Goal: Task Accomplishment & Management: Manage account settings

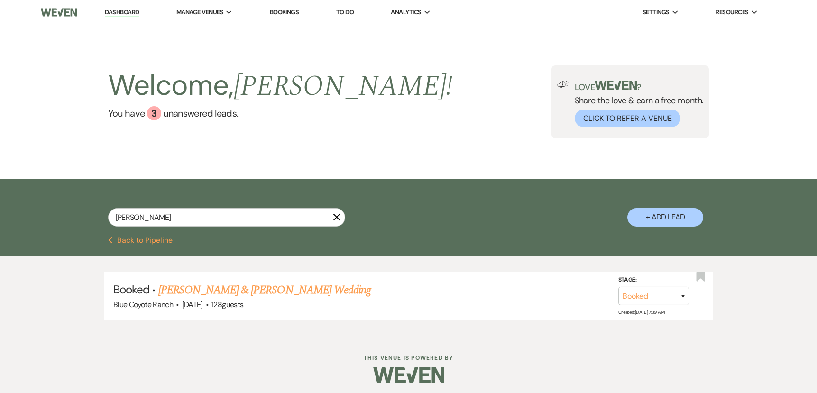
type input "christina"
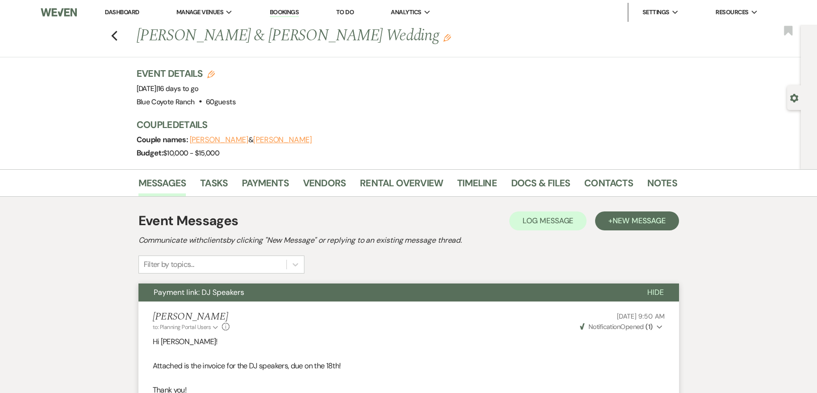
drag, startPoint x: 122, startPoint y: 12, endPoint x: 128, endPoint y: 21, distance: 10.4
click at [122, 12] on link "Dashboard" at bounding box center [122, 12] width 34 height 8
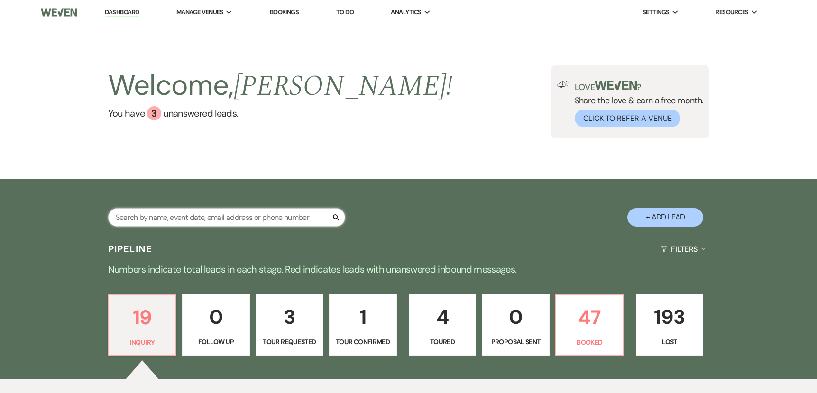
click at [220, 220] on input "text" at bounding box center [226, 217] width 237 height 18
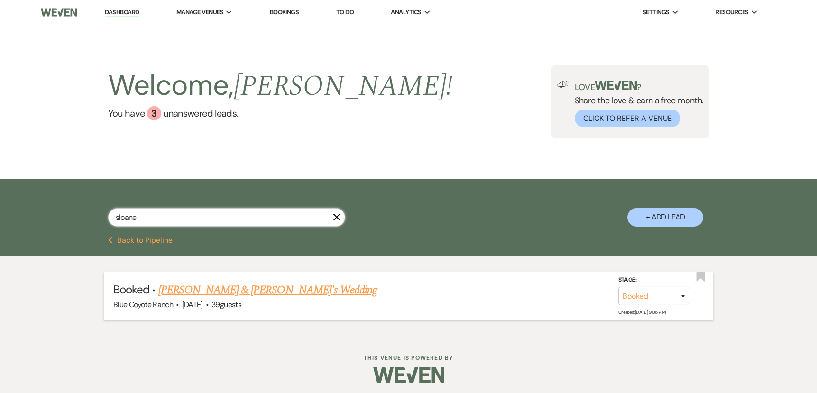
type input "sloane"
click at [227, 293] on link "[PERSON_NAME] & [PERSON_NAME]'s Wedding" at bounding box center [267, 290] width 219 height 17
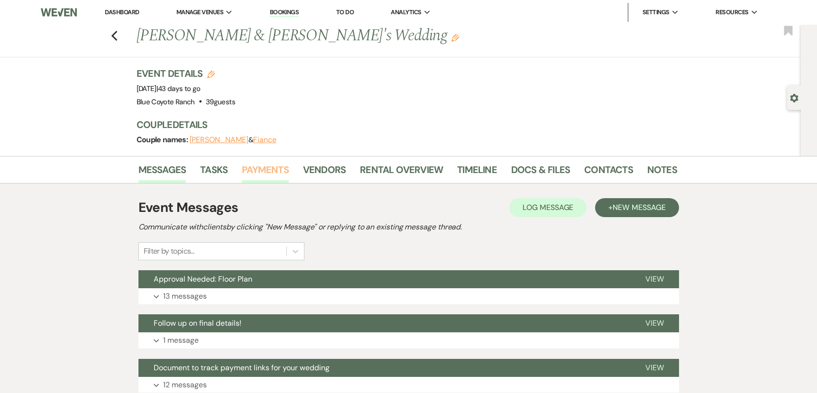
click at [250, 162] on link "Payments" at bounding box center [265, 172] width 47 height 21
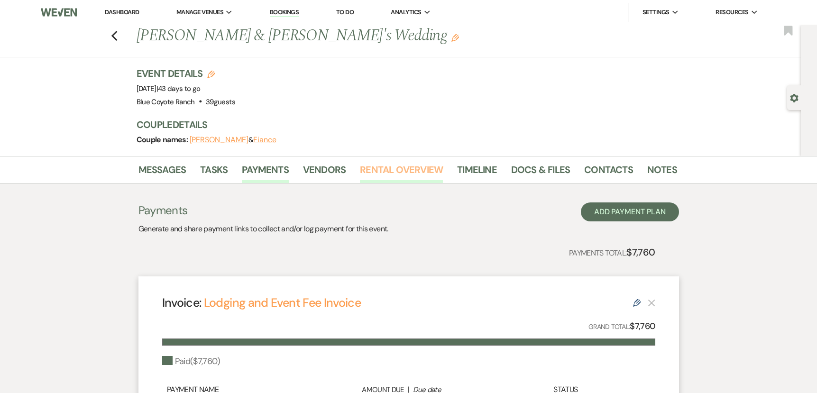
click at [399, 166] on link "Rental Overview" at bounding box center [401, 172] width 83 height 21
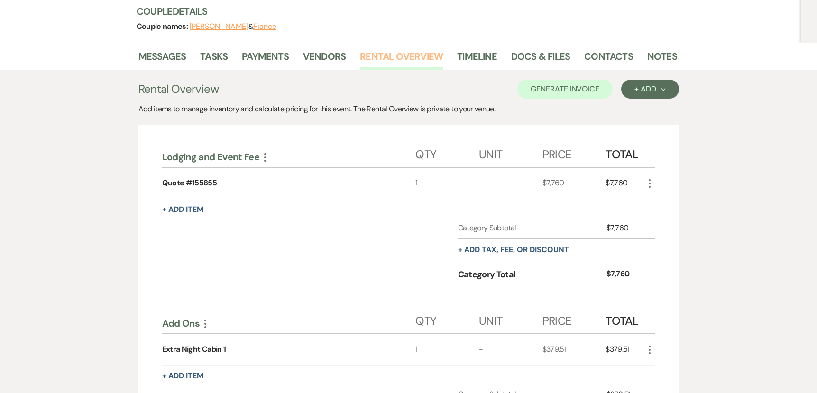
scroll to position [113, 0]
click at [578, 92] on button "Generate Invoice" at bounding box center [564, 89] width 95 height 19
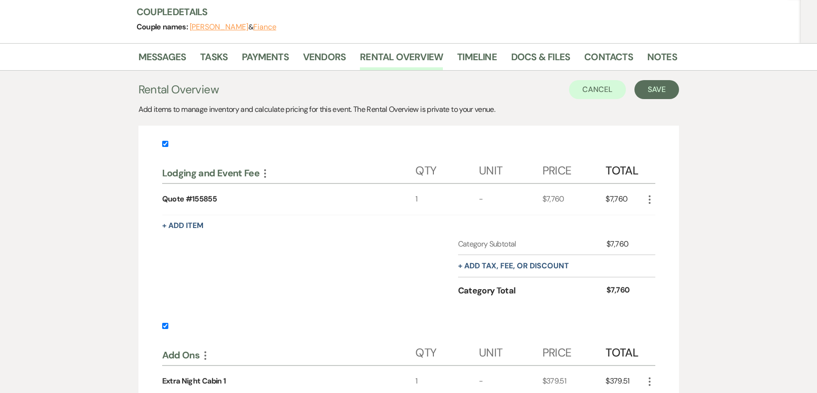
click at [165, 142] on input "checkbox" at bounding box center [165, 144] width 6 height 6
checkbox input "false"
click at [665, 92] on button "Save" at bounding box center [657, 89] width 45 height 19
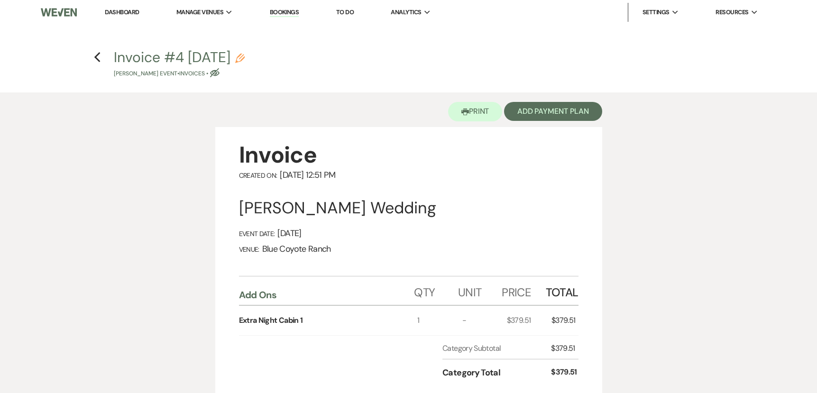
click at [277, 62] on div "Invoice #4 [DATE] Pencil [PERSON_NAME] Event • Invoices • Eye Blocked" at bounding box center [412, 64] width 596 height 28
click at [245, 56] on icon "Pencil" at bounding box center [239, 58] width 9 height 9
select select "22"
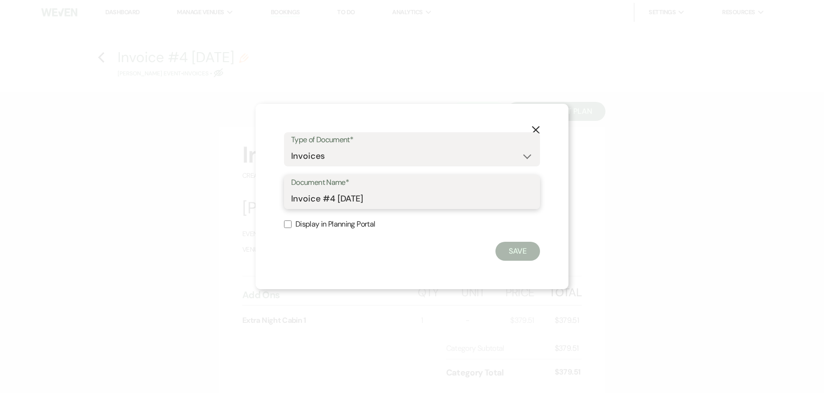
click at [339, 206] on input "Invoice #4 [DATE]" at bounding box center [412, 199] width 242 height 18
click at [338, 205] on input "Invoice #4 [DATE]" at bounding box center [412, 199] width 242 height 18
click at [338, 204] on input "Invoice #4 [DATE]" at bounding box center [412, 199] width 242 height 18
type input "250817 Extra night cabin"
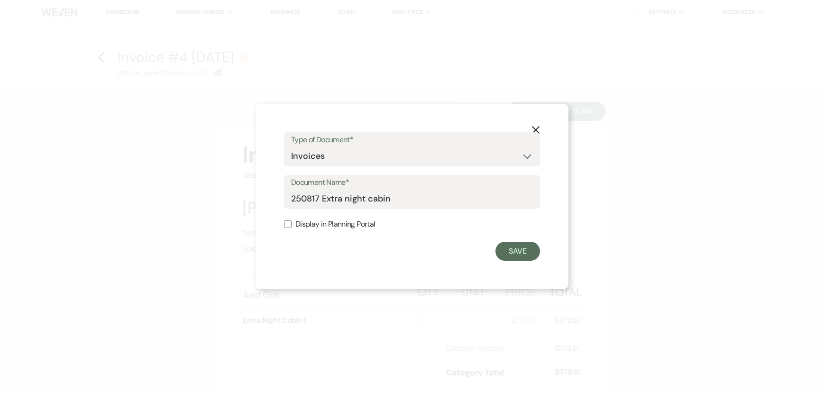
click at [286, 223] on input "Display in Planning Portal" at bounding box center [288, 225] width 8 height 8
checkbox input "true"
click at [521, 252] on button "Save" at bounding box center [518, 251] width 45 height 19
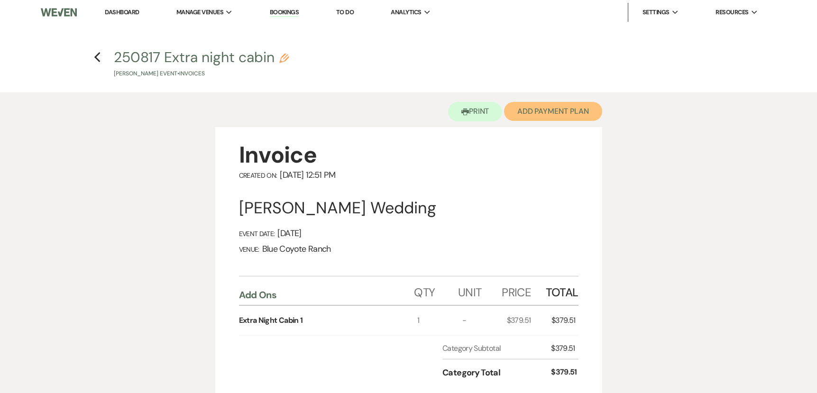
click at [566, 115] on button "Add Payment Plan" at bounding box center [553, 111] width 98 height 19
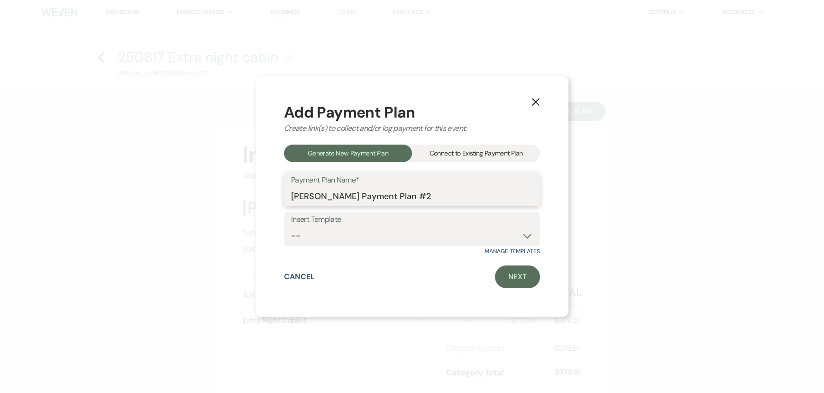
click at [424, 197] on input "[PERSON_NAME] Payment Plan #2" at bounding box center [412, 196] width 242 height 18
click at [434, 233] on select "-- Wedding Template Template for 100% payment due 60 days prior" at bounding box center [412, 236] width 242 height 18
select select "206"
click at [518, 280] on link "Next" at bounding box center [517, 277] width 45 height 23
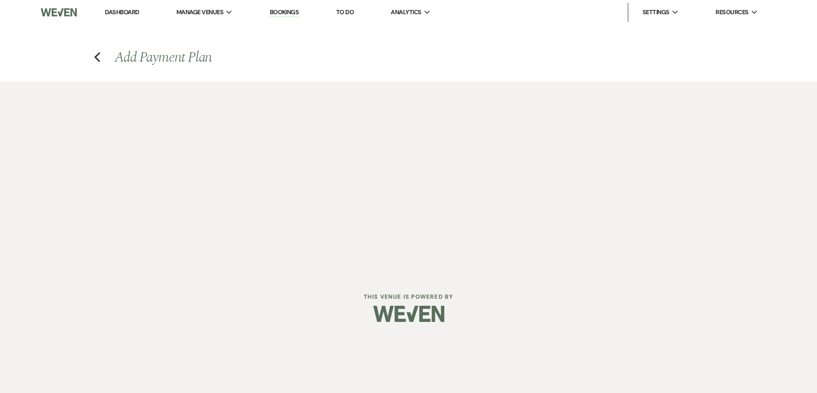
select select "27511"
select select "2"
select select "percentage"
select select "true"
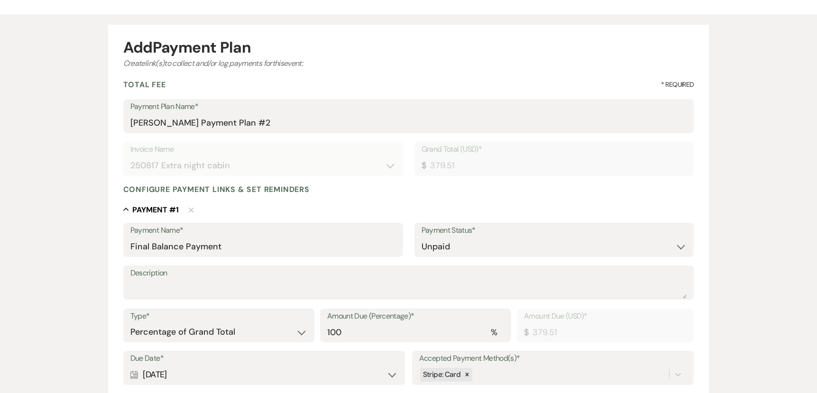
scroll to position [68, 0]
click at [460, 240] on select "Paid Unpaid" at bounding box center [555, 246] width 266 height 18
select select "1"
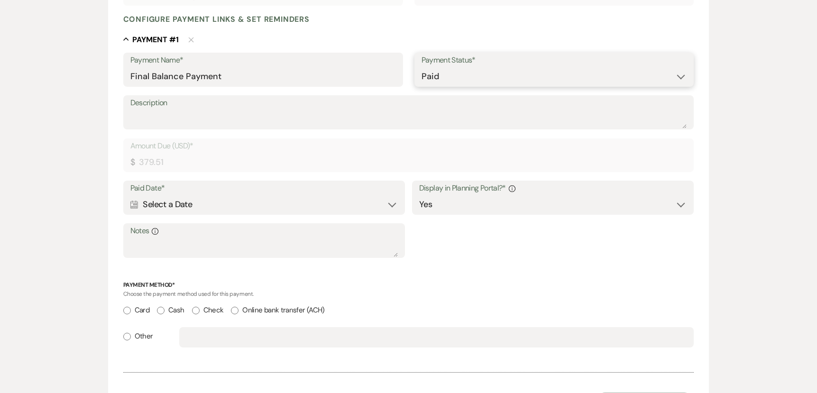
scroll to position [237, 0]
click at [256, 204] on div "Calendar Select a Date Expand" at bounding box center [264, 205] width 268 height 18
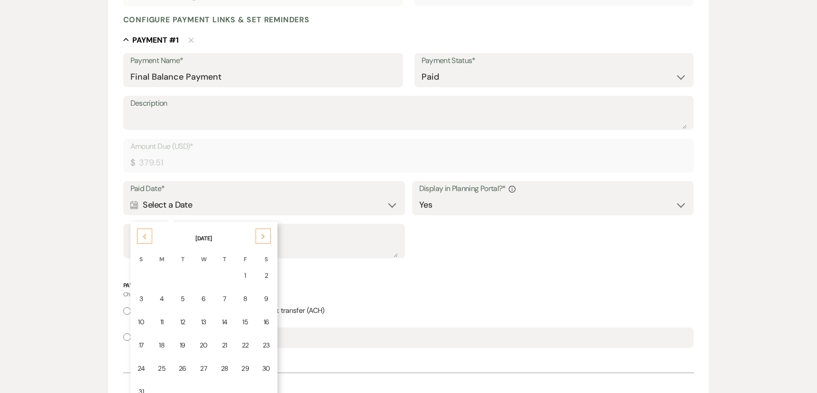
drag, startPoint x: 142, startPoint y: 348, endPoint x: 160, endPoint y: 343, distance: 19.0
click at [142, 348] on div "17" at bounding box center [142, 346] width 8 height 10
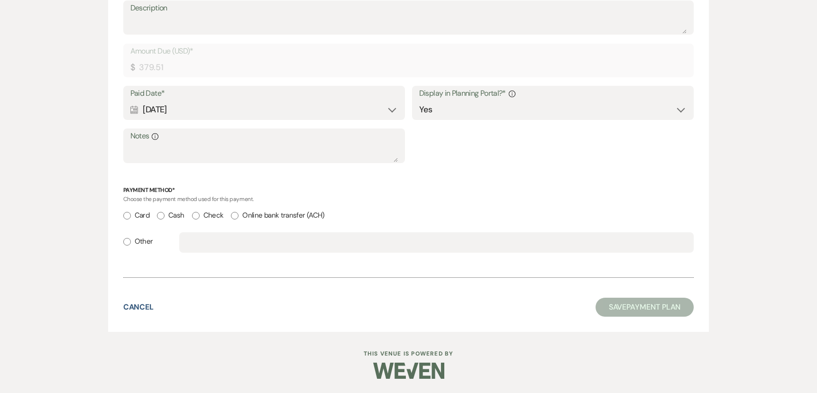
scroll to position [0, 0]
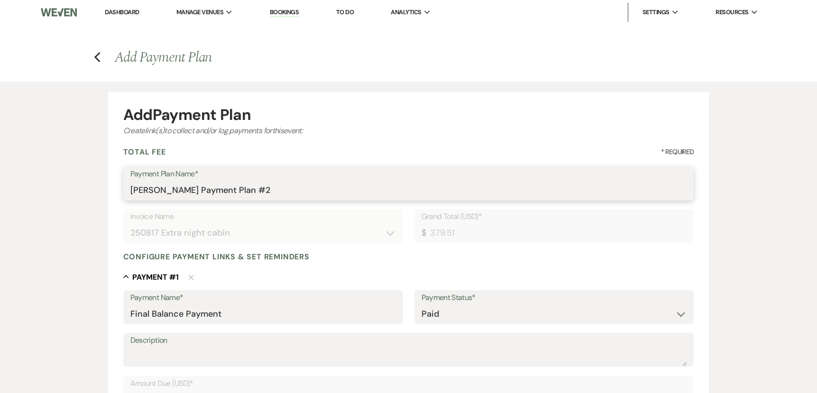
click at [192, 188] on input "[PERSON_NAME] Payment Plan #2" at bounding box center [408, 190] width 557 height 18
click at [193, 188] on input "[PERSON_NAME] Payment Plan #2" at bounding box center [408, 190] width 557 height 18
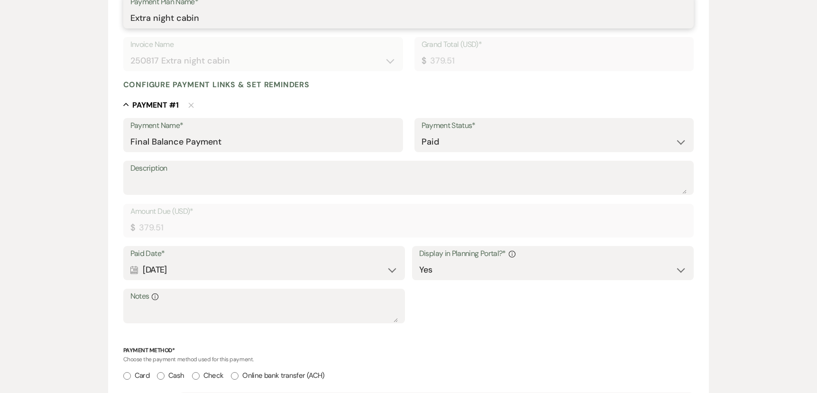
scroll to position [332, 0]
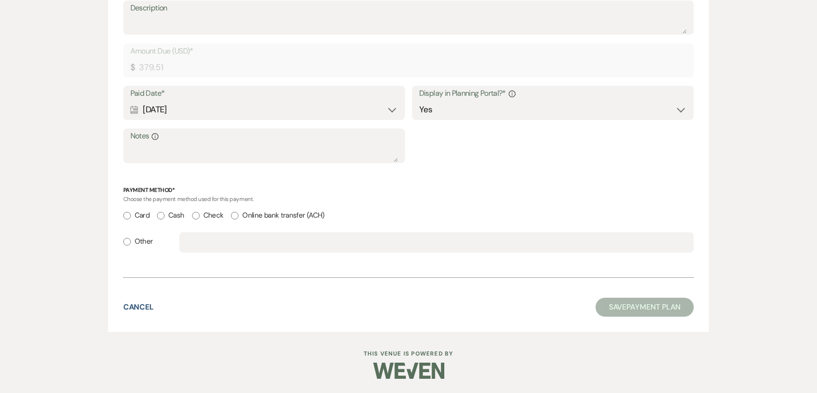
type input "Extra night cabin"
drag, startPoint x: 127, startPoint y: 242, endPoint x: 169, endPoint y: 249, distance: 42.7
click at [127, 242] on input "Other" at bounding box center [127, 242] width 8 height 8
radio input "true"
click at [204, 247] on input "text" at bounding box center [436, 242] width 500 height 18
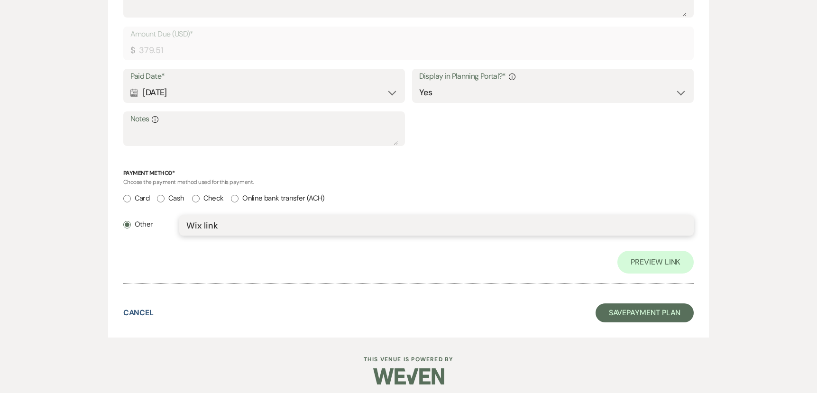
scroll to position [355, 0]
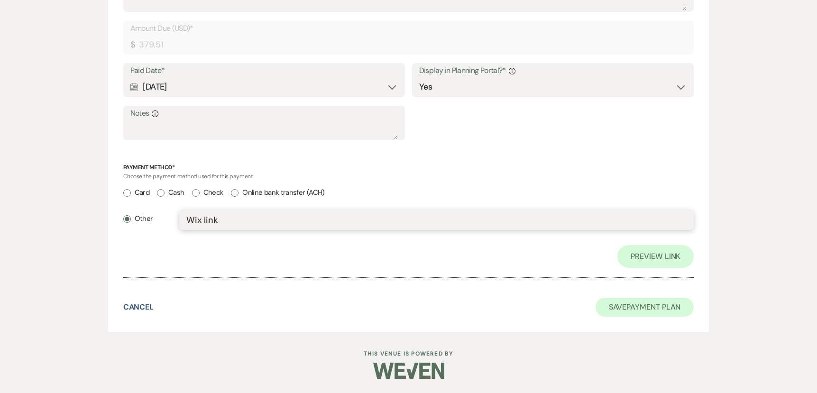
type input "Wix link"
click at [624, 305] on button "Save Payment Plan" at bounding box center [645, 307] width 99 height 19
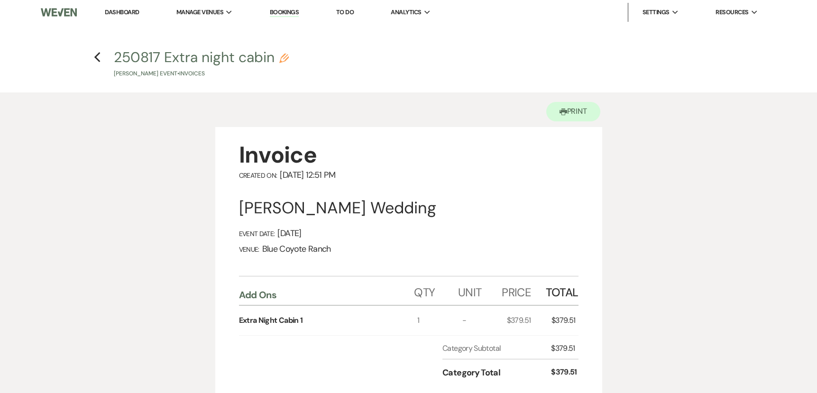
click at [133, 14] on link "Dashboard" at bounding box center [122, 12] width 34 height 8
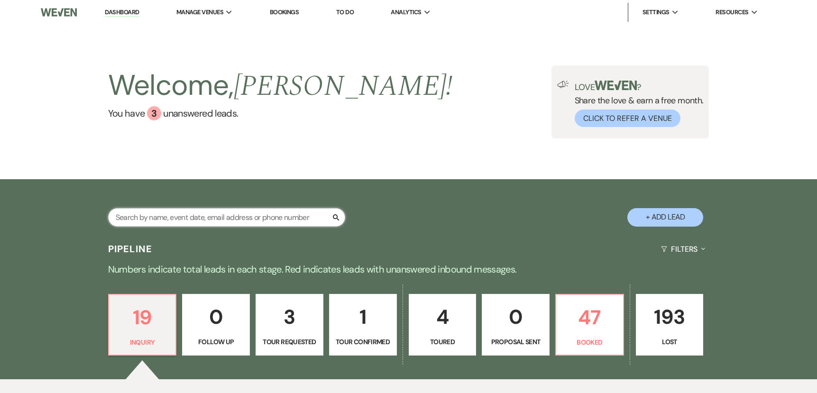
click at [237, 221] on input "text" at bounding box center [226, 217] width 237 height 18
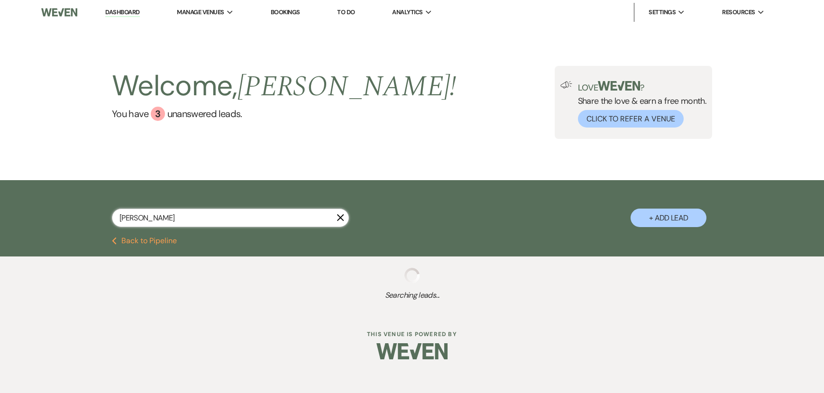
type input "kat"
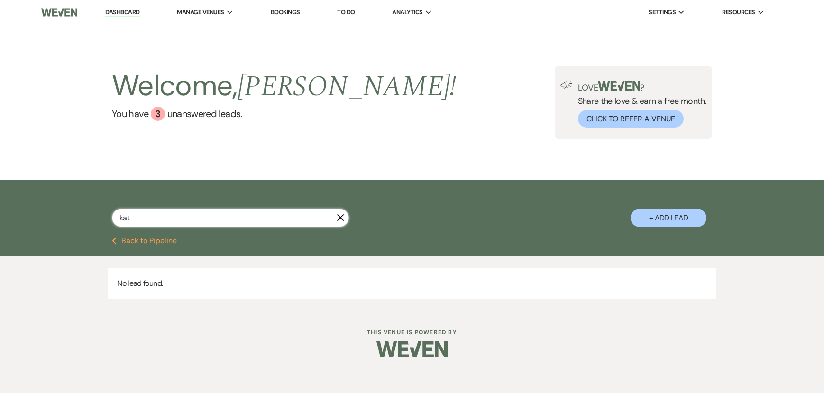
select select "8"
select select "5"
select select "8"
select select "5"
select select "8"
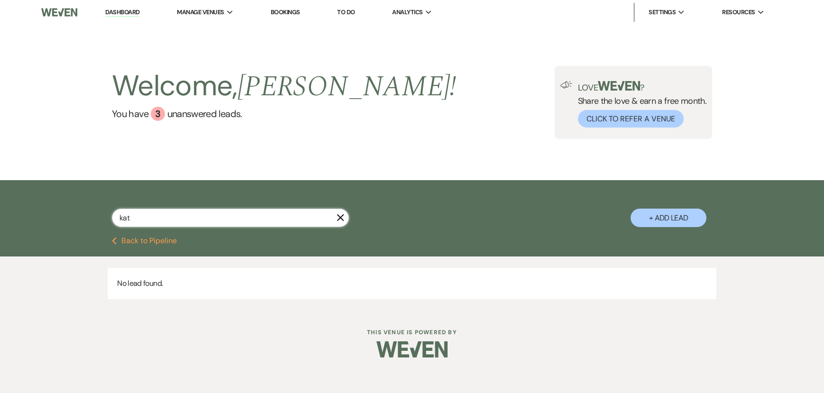
select select "5"
select select "8"
select select "5"
select select "8"
select select "5"
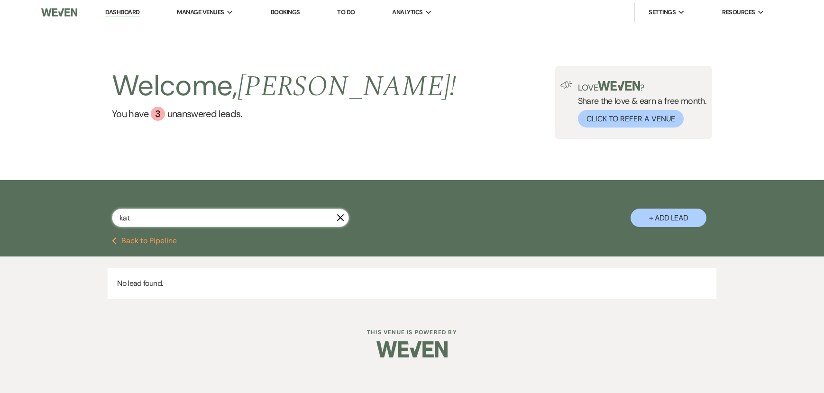
select select "8"
select select "5"
select select "8"
select select "2"
select select "8"
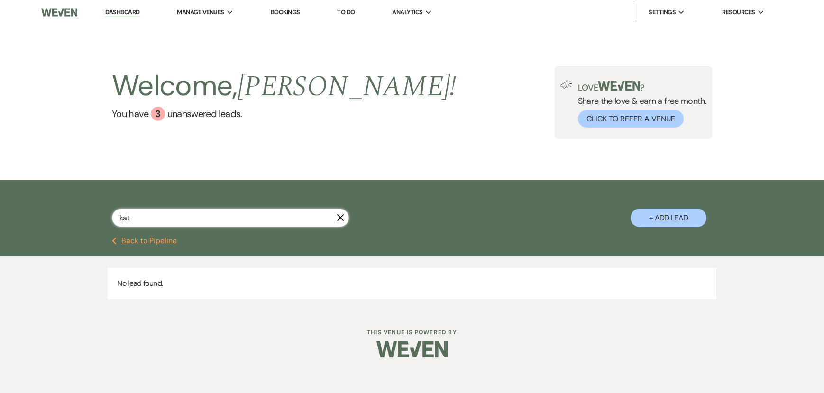
select select "6"
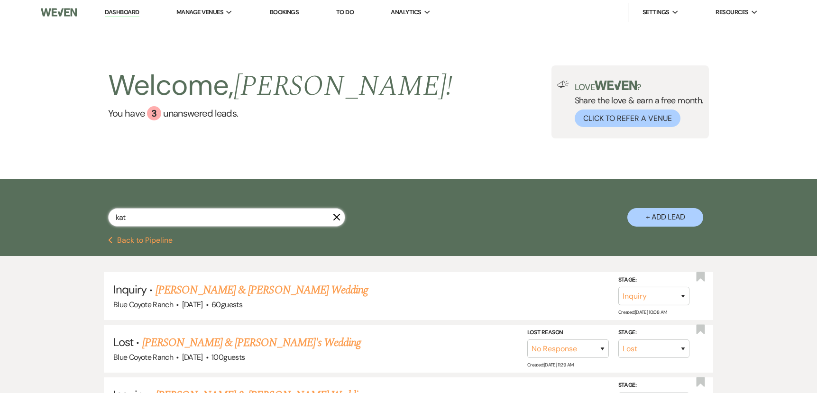
type input "kat"
click at [224, 36] on link "Blue Coyote Ranch" at bounding box center [224, 31] width 95 height 19
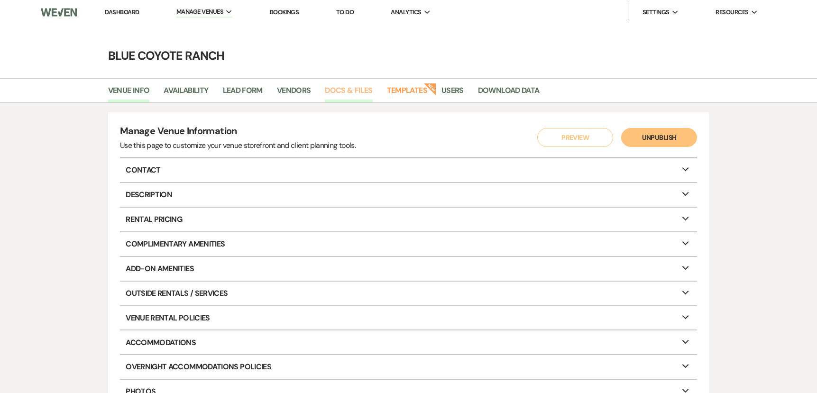
click at [349, 95] on link "Docs & Files" at bounding box center [348, 93] width 47 height 18
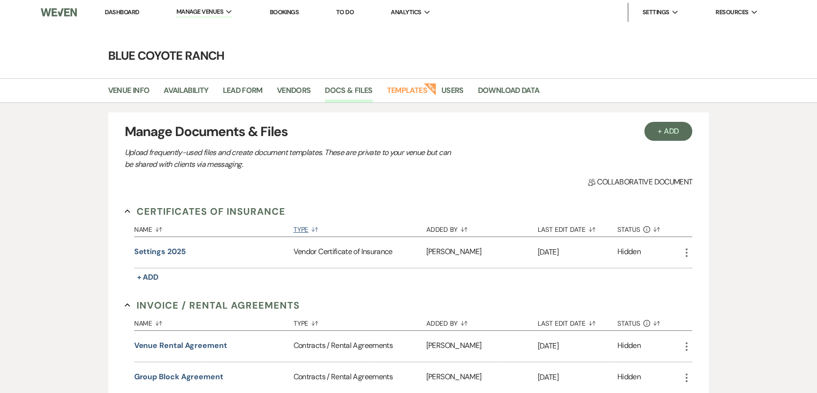
scroll to position [655, 0]
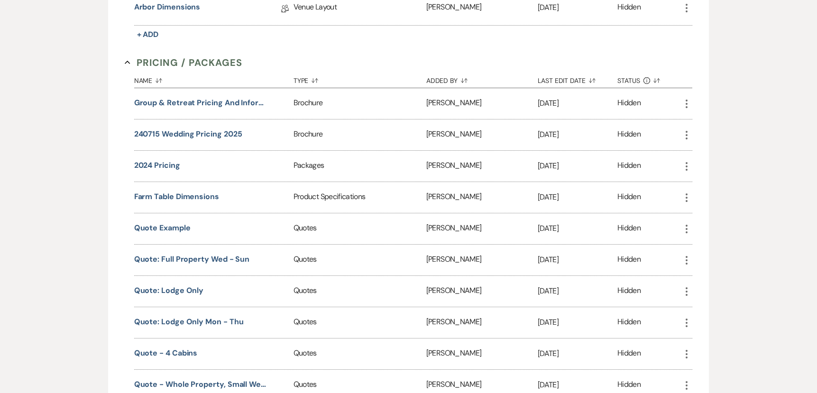
click at [686, 200] on icon "More" at bounding box center [686, 197] width 11 height 11
click at [703, 214] on link "Download Download" at bounding box center [713, 217] width 64 height 16
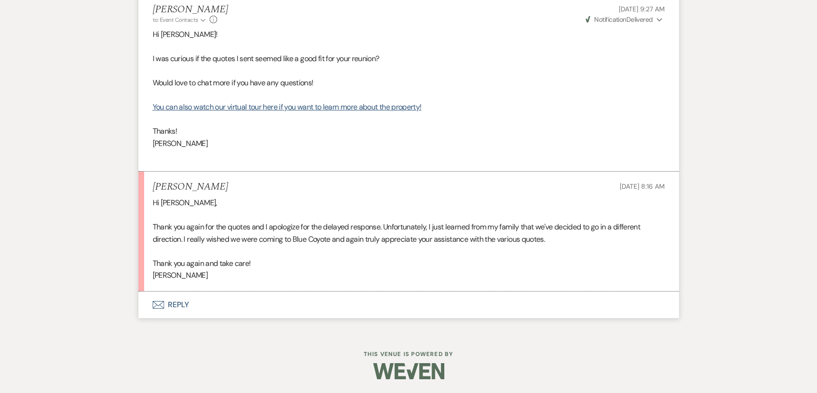
click at [162, 306] on icon "Envelope" at bounding box center [158, 305] width 11 height 8
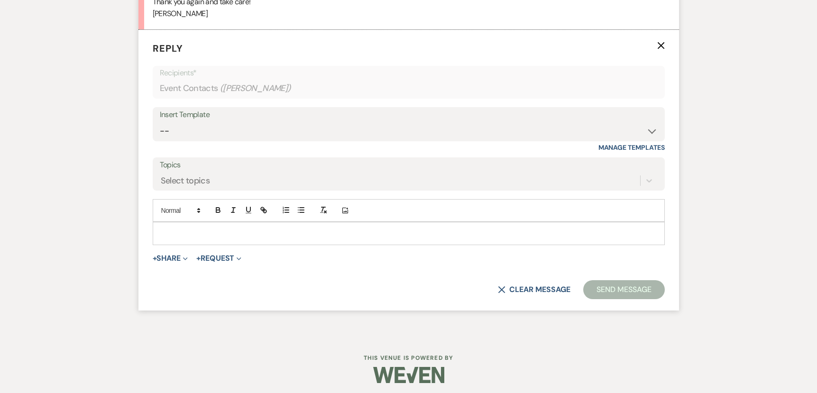
scroll to position [1463, 0]
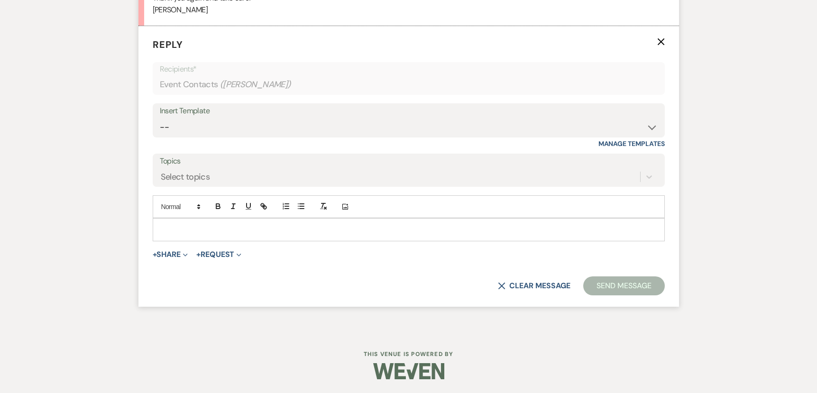
click at [207, 232] on p at bounding box center [408, 229] width 497 height 10
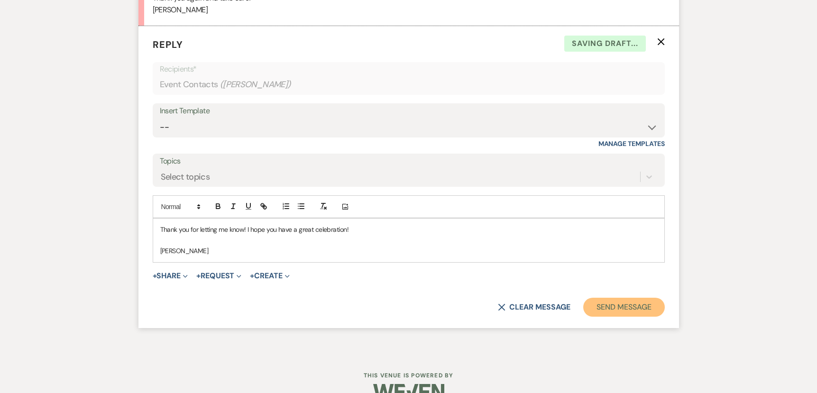
click at [595, 312] on button "Send Message" at bounding box center [623, 307] width 81 height 19
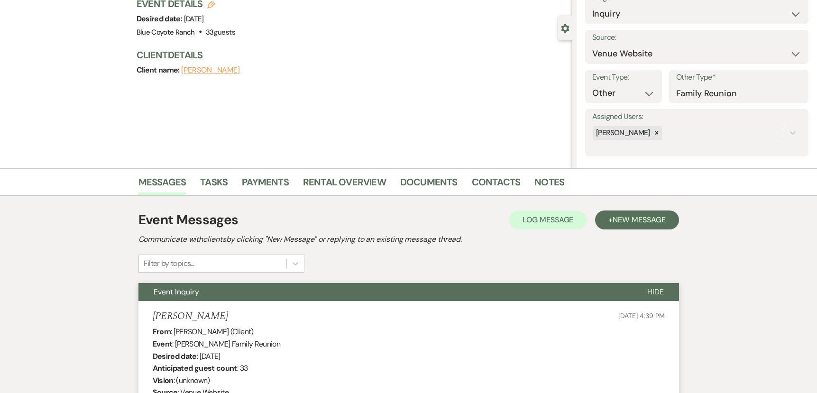
scroll to position [0, 0]
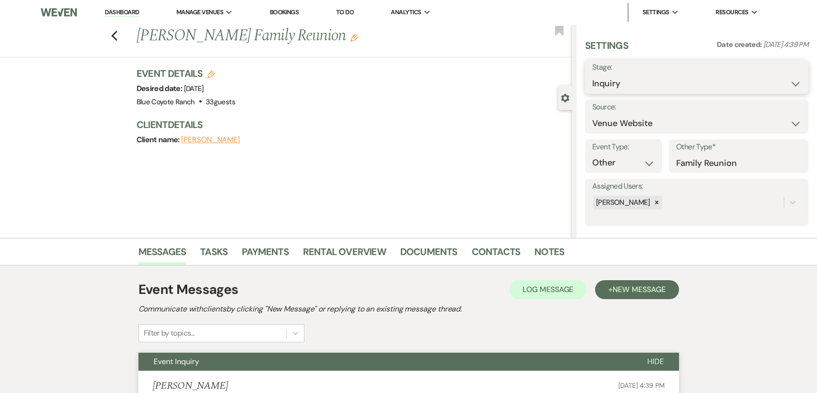
click at [682, 79] on select "Inquiry Follow Up Tour Requested Tour Confirmed Toured Proposal Sent Booked Lost" at bounding box center [696, 83] width 209 height 18
select select "8"
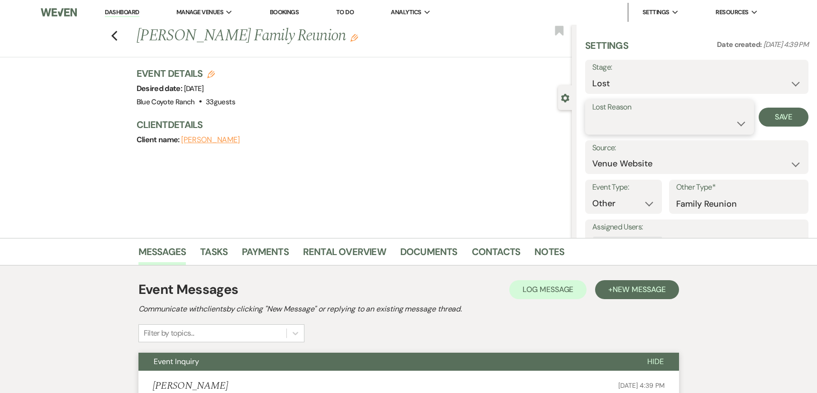
click at [694, 125] on select "Booked Elsewhere Budget Date Unavailable No Response Not a Good Match Capacity …" at bounding box center [669, 123] width 155 height 18
select select "10"
click at [785, 113] on button "Save" at bounding box center [784, 117] width 50 height 19
